Goal: Information Seeking & Learning: Learn about a topic

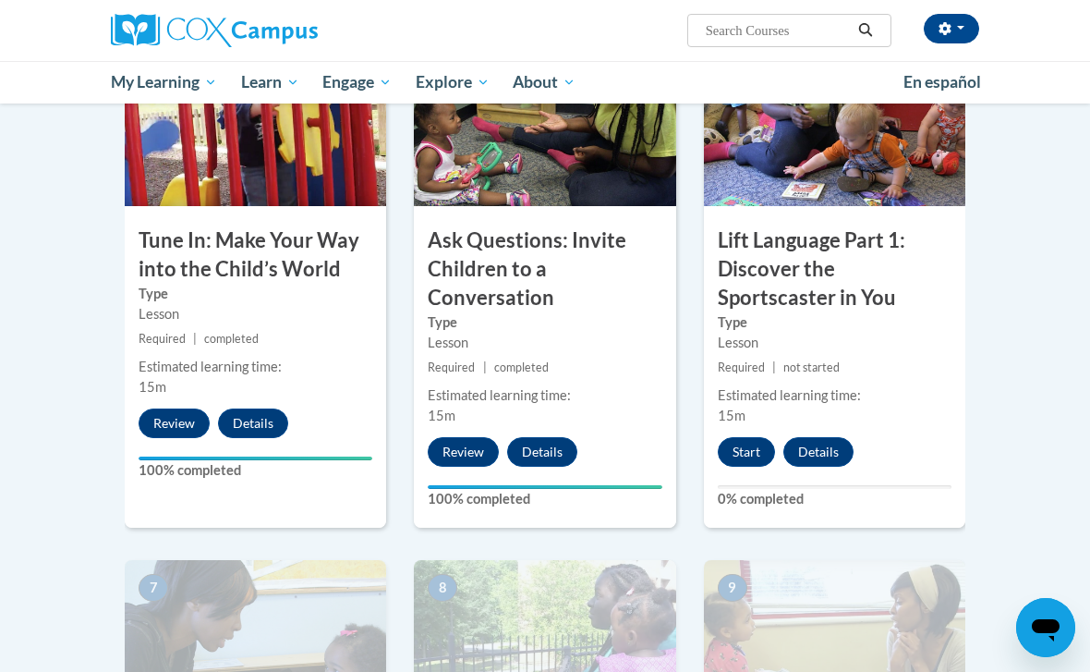
scroll to position [969, 0]
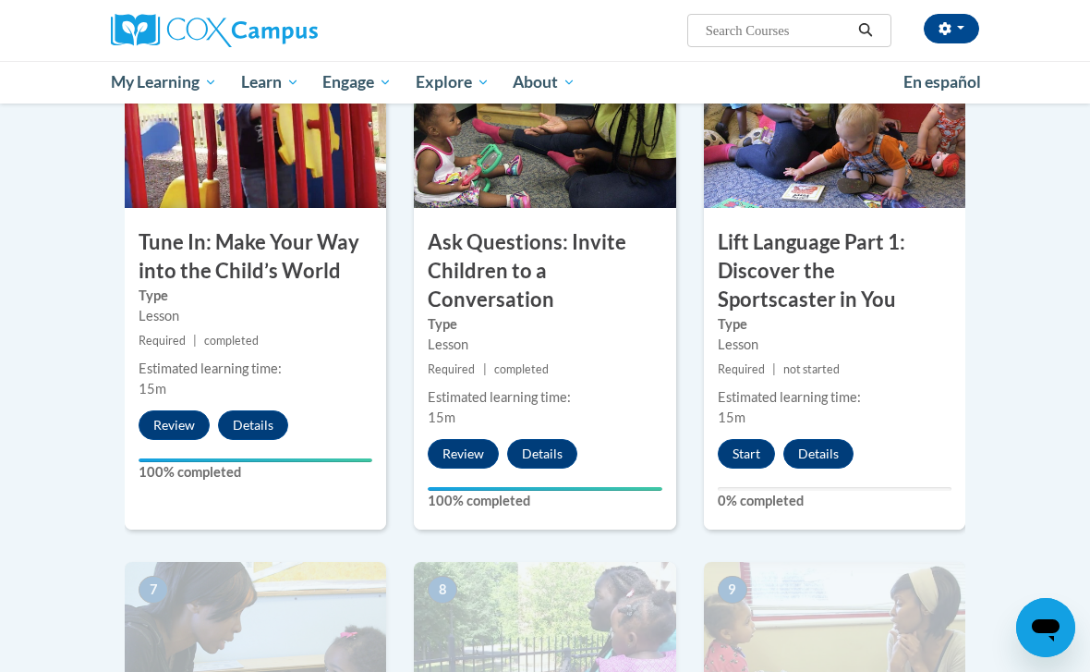
click at [745, 442] on button "Start" at bounding box center [746, 454] width 57 height 30
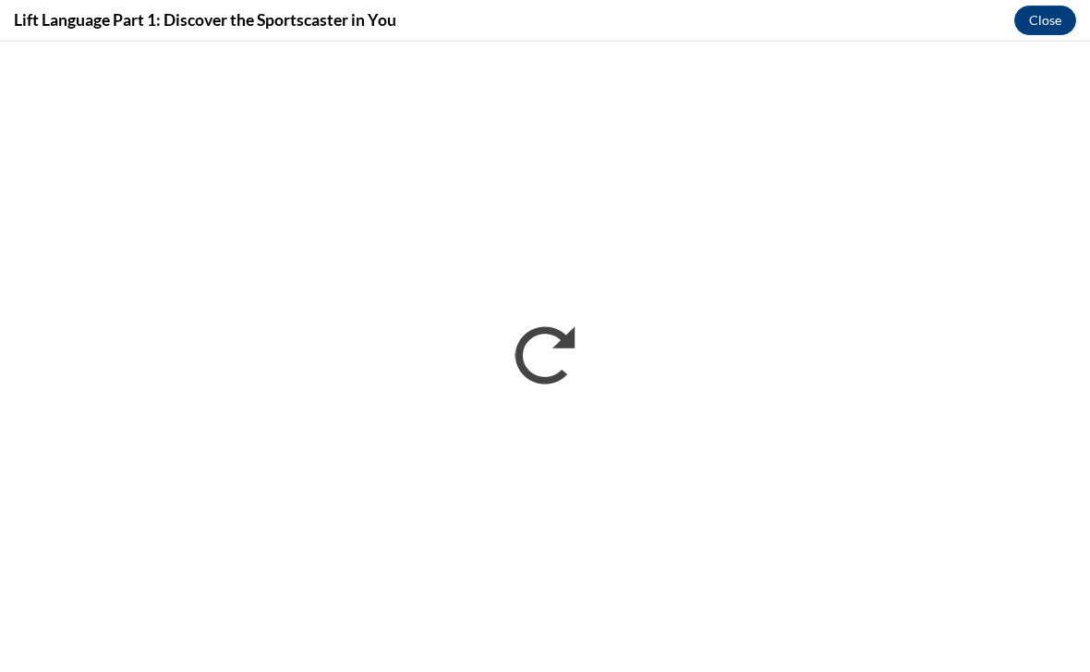
scroll to position [0, 0]
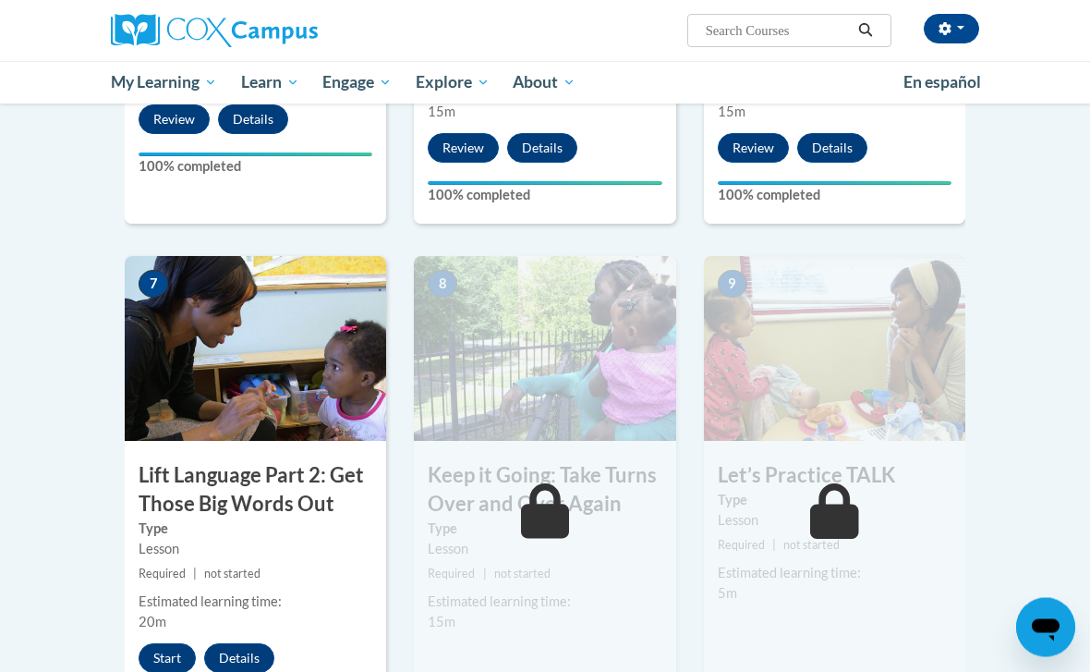
scroll to position [1280, 0]
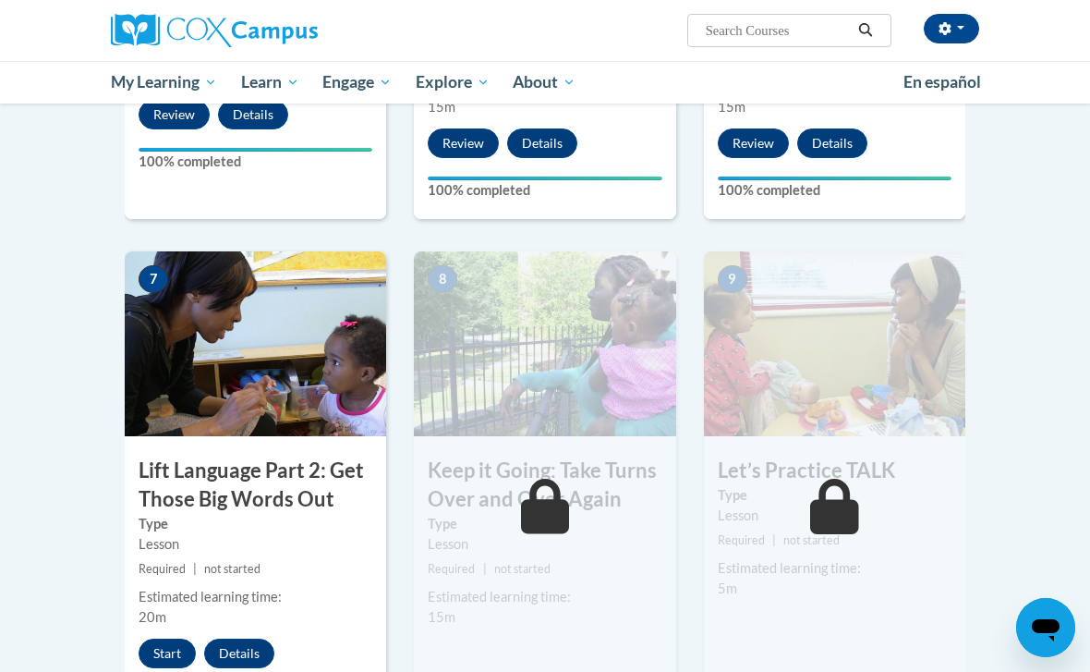
click at [174, 646] on button "Start" at bounding box center [167, 654] width 57 height 30
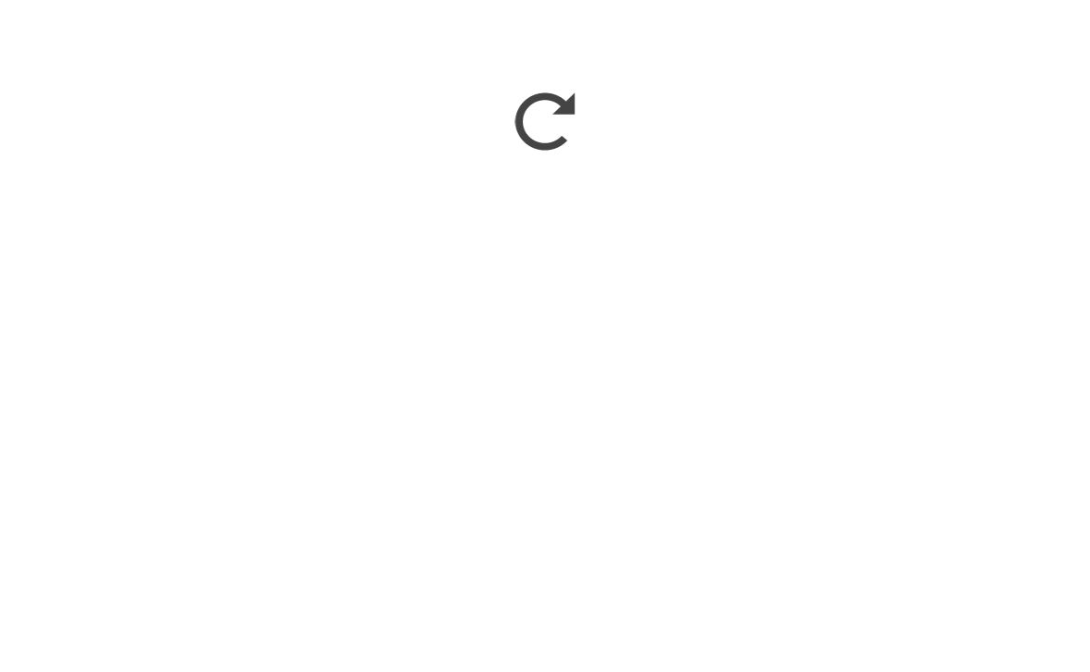
scroll to position [1514, 0]
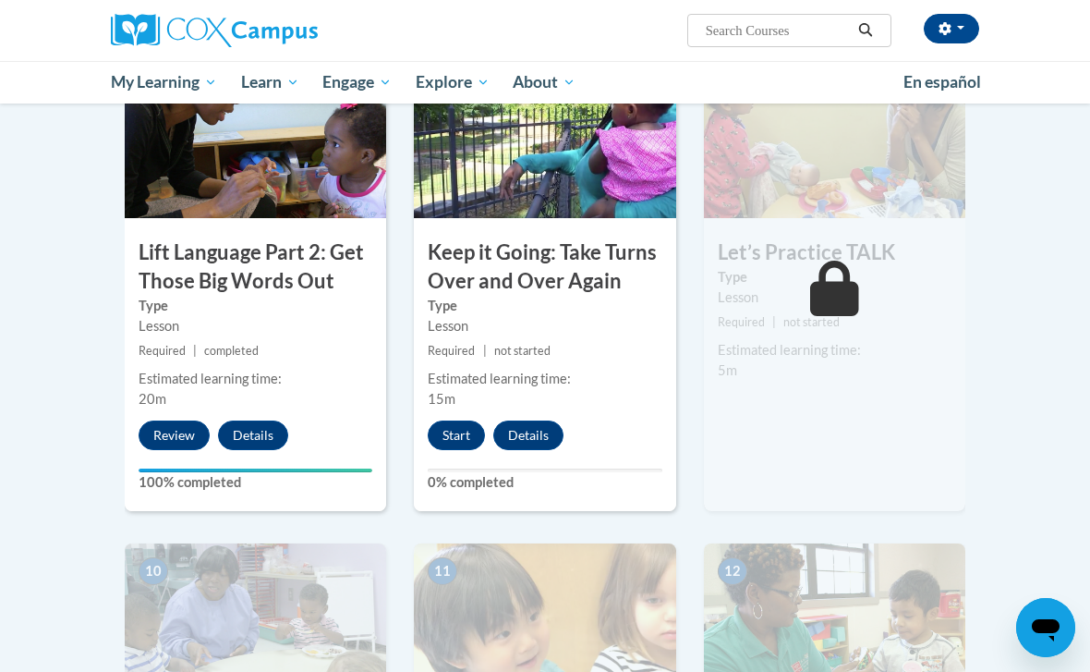
scroll to position [1518, 0]
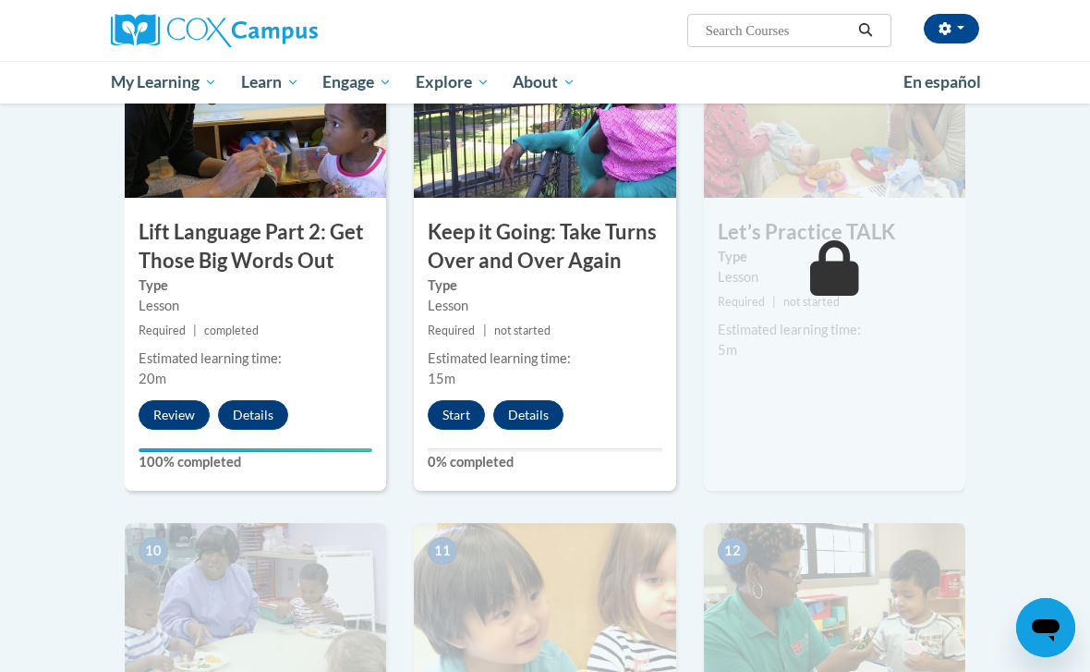
click at [461, 408] on button "Start" at bounding box center [456, 415] width 57 height 30
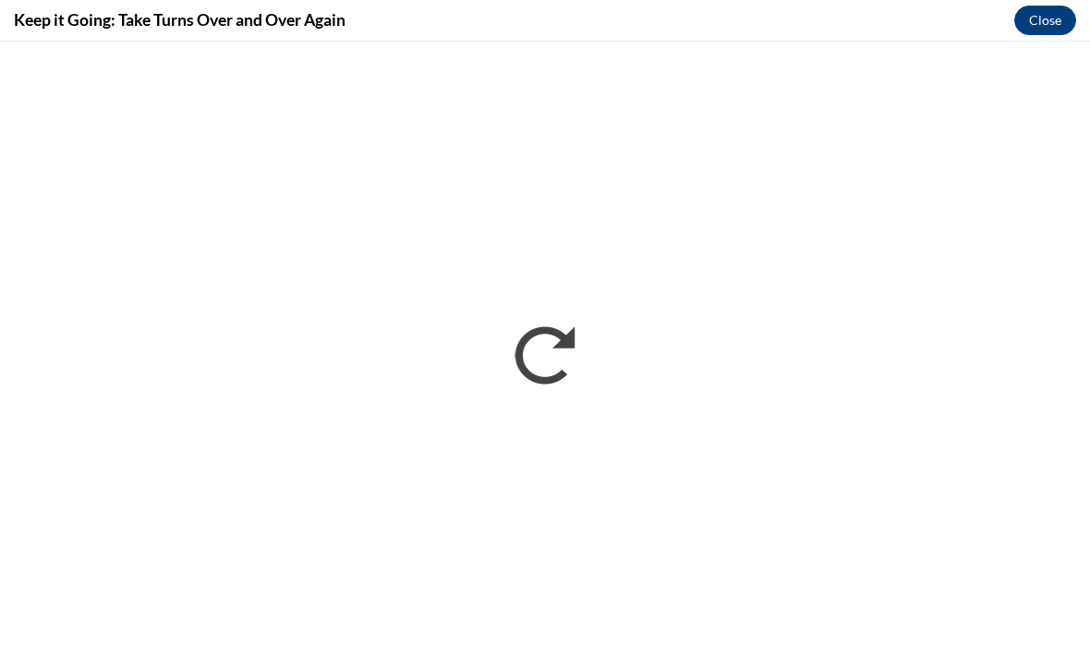
scroll to position [0, 0]
